Goal: Find specific page/section: Find specific page/section

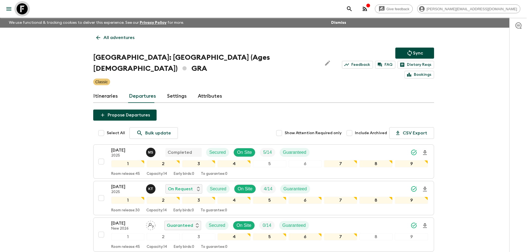
click at [18, 8] on icon at bounding box center [22, 8] width 11 height 11
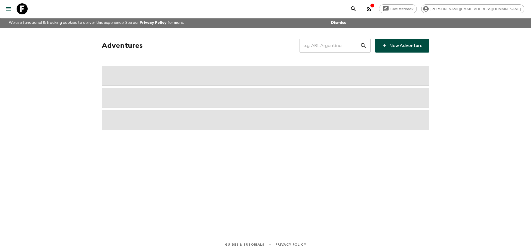
click at [344, 49] on input "text" at bounding box center [330, 45] width 61 height 15
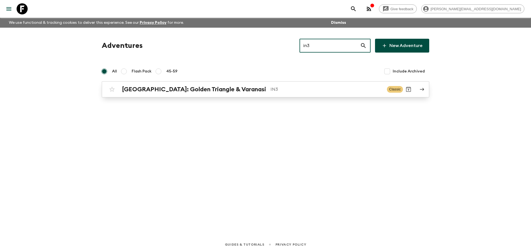
type input "in3"
click at [260, 86] on div "[GEOGRAPHIC_DATA]: Golden Triangle & [GEOGRAPHIC_DATA] IN3" at bounding box center [252, 89] width 261 height 7
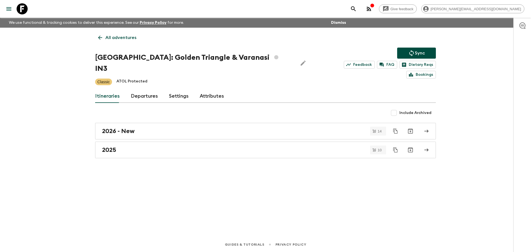
drag, startPoint x: 153, startPoint y: 84, endPoint x: 152, endPoint y: 80, distance: 4.2
click at [152, 90] on link "Departures" at bounding box center [144, 96] width 27 height 13
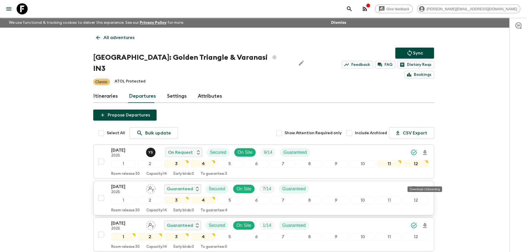
click at [425, 187] on icon "Download Onboarding" at bounding box center [425, 189] width 4 height 5
drag, startPoint x: 17, startPoint y: 3, endPoint x: 213, endPoint y: 24, distance: 197.0
click at [17, 3] on icon at bounding box center [22, 8] width 11 height 11
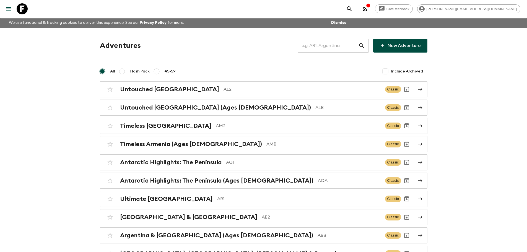
click at [315, 46] on input "text" at bounding box center [328, 45] width 61 height 15
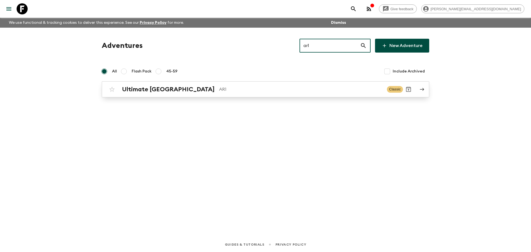
type input "ar1"
click at [223, 90] on p "AR1" at bounding box center [301, 89] width 164 height 7
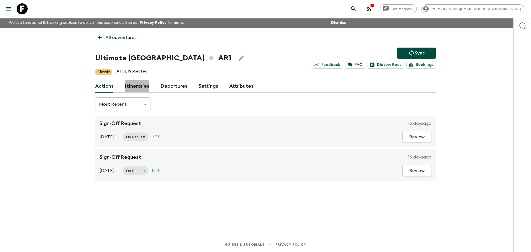
click at [148, 85] on link "Itineraries" at bounding box center [137, 86] width 25 height 13
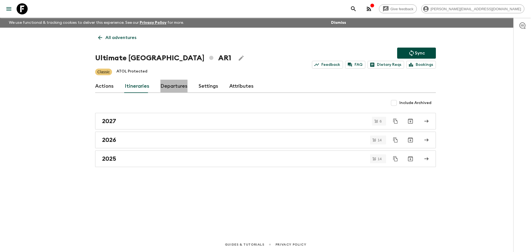
click at [169, 87] on link "Departures" at bounding box center [174, 86] width 27 height 13
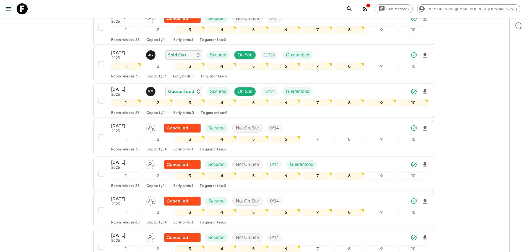
scroll to position [378, 0]
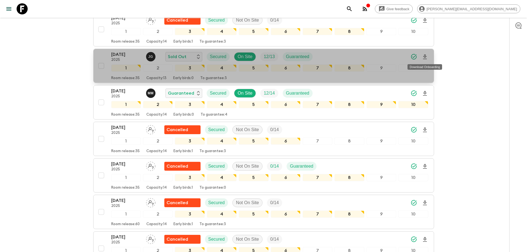
click at [425, 55] on icon "Download Onboarding" at bounding box center [425, 57] width 7 height 7
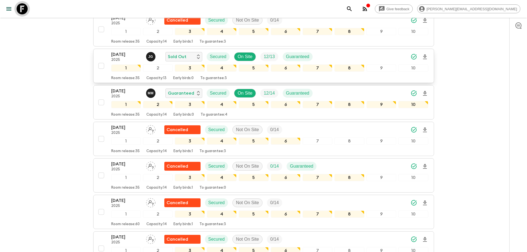
click at [25, 9] on icon at bounding box center [22, 8] width 11 height 11
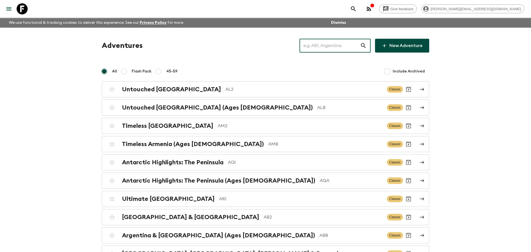
click at [335, 48] on input "text" at bounding box center [330, 45] width 61 height 15
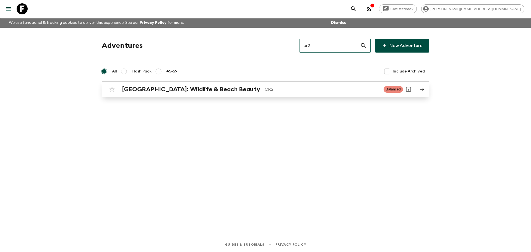
type input "cr2"
click at [228, 86] on div "[GEOGRAPHIC_DATA]: Wildlife & Beach Beauty CR2" at bounding box center [250, 89] width 257 height 7
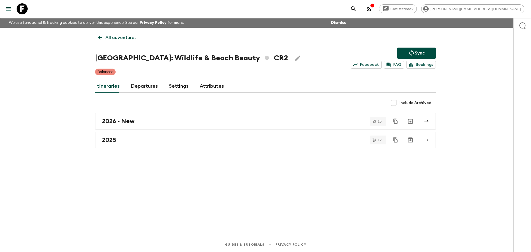
click at [147, 83] on link "Departures" at bounding box center [144, 86] width 27 height 13
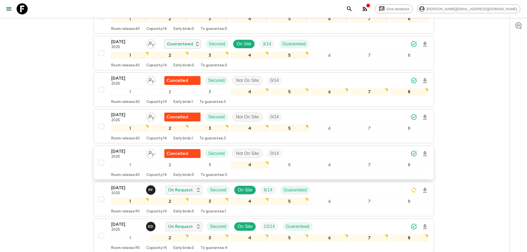
scroll to position [327, 0]
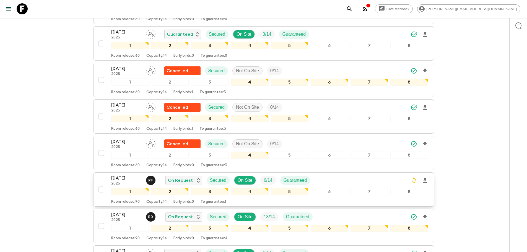
click at [349, 181] on div "[DATE] 2025 P F On Request Secured On Site 6 / 14 Guaranteed" at bounding box center [269, 180] width 317 height 11
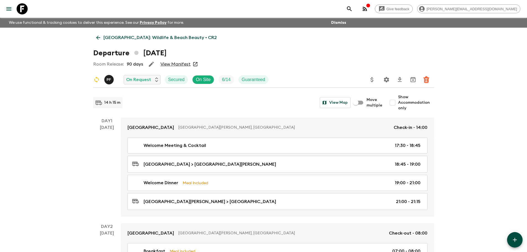
click at [384, 78] on icon "Settings" at bounding box center [386, 79] width 7 height 7
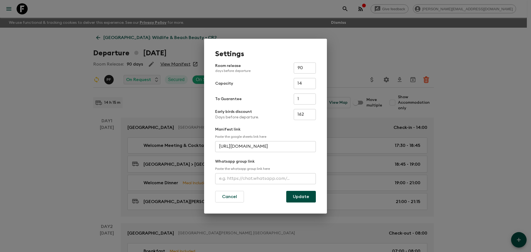
click at [276, 146] on input "[URL][DOMAIN_NAME]" at bounding box center [265, 146] width 101 height 11
drag, startPoint x: 220, startPoint y: 148, endPoint x: 342, endPoint y: 139, distance: 122.4
click at [342, 139] on div "Settings Room release days before departure 90 ​ Capacity 14 ​ To Guarantee 1 ​…" at bounding box center [265, 126] width 531 height 252
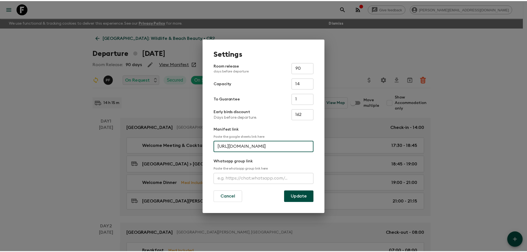
scroll to position [0, 0]
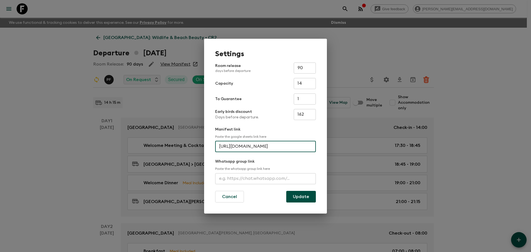
click at [14, 16] on div "Settings Room release days before departure 90 ​ Capacity 14 ​ To Guarantee 1 ​…" at bounding box center [265, 126] width 531 height 252
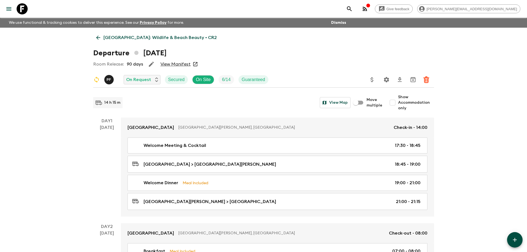
click at [23, 11] on icon at bounding box center [22, 8] width 11 height 11
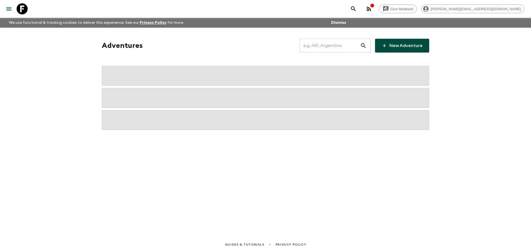
click at [325, 43] on input "text" at bounding box center [330, 45] width 61 height 15
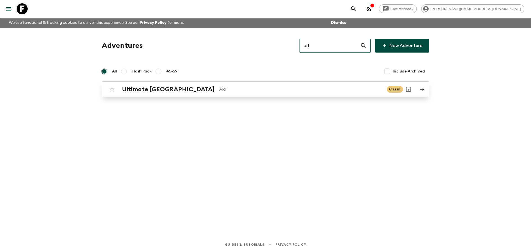
type input "ar1"
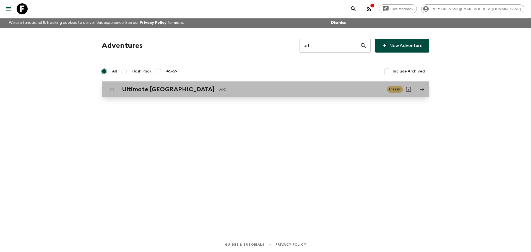
click at [259, 92] on p "AR1" at bounding box center [301, 89] width 164 height 7
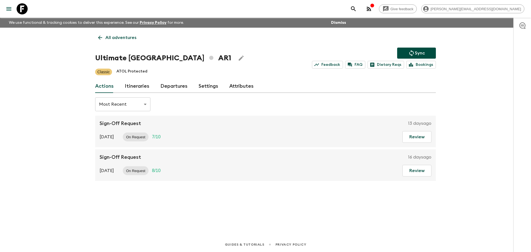
click at [135, 86] on link "Itineraries" at bounding box center [137, 86] width 25 height 13
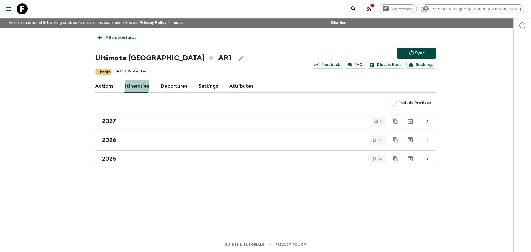
click at [141, 86] on link "Itineraries" at bounding box center [137, 86] width 25 height 13
click at [172, 91] on link "Departures" at bounding box center [174, 86] width 27 height 13
